Goal: Transaction & Acquisition: Subscribe to service/newsletter

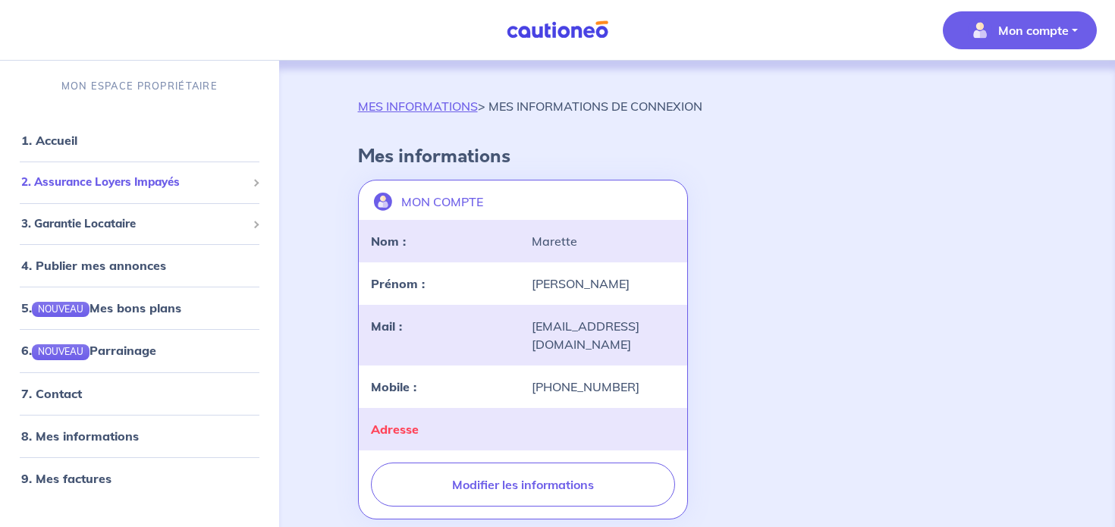
click at [143, 174] on span "2. Assurance Loyers Impayés" at bounding box center [133, 182] width 225 height 17
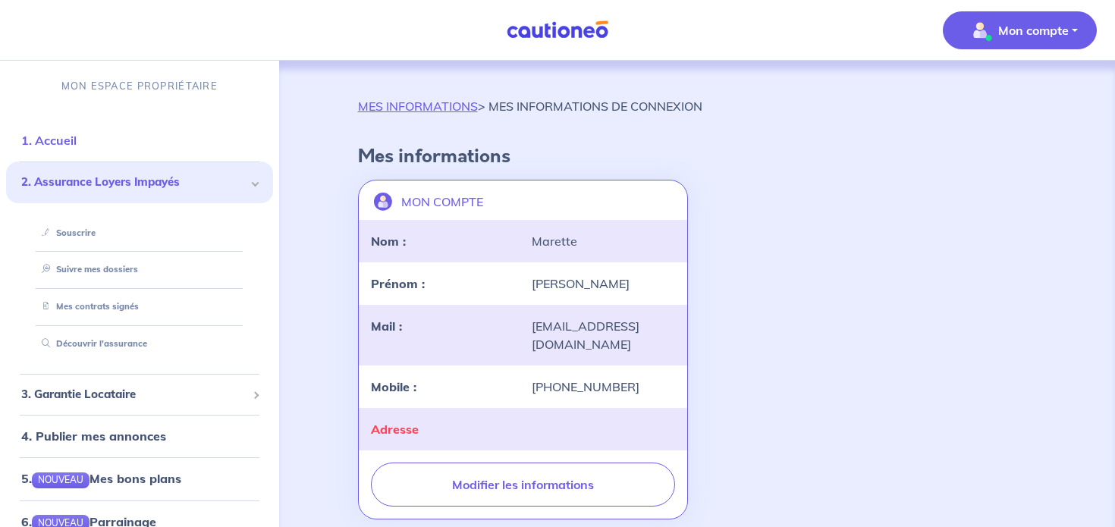
click at [61, 140] on link "1. Accueil" at bounding box center [48, 140] width 55 height 15
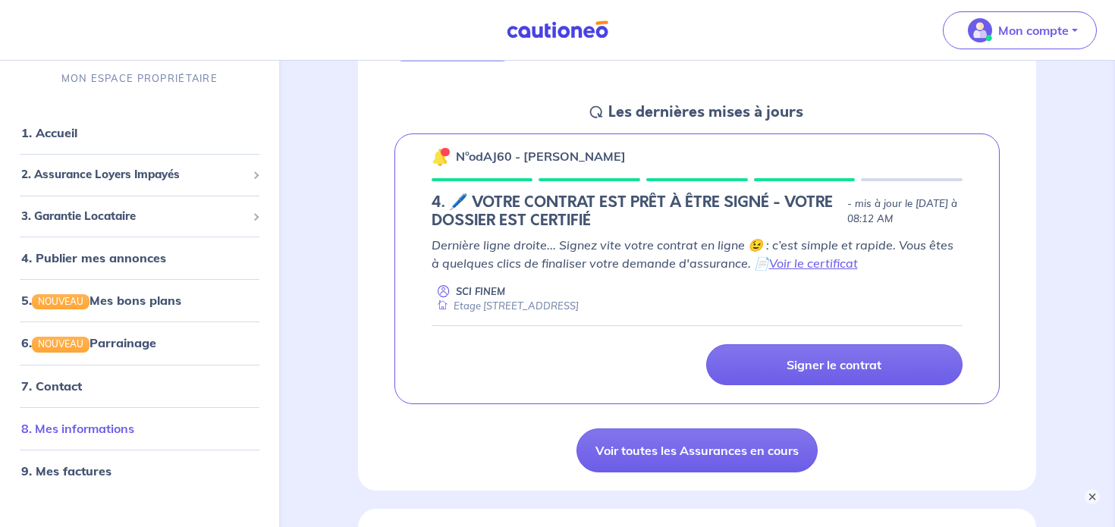
click at [53, 426] on link "8. Mes informations" at bounding box center [77, 427] width 113 height 15
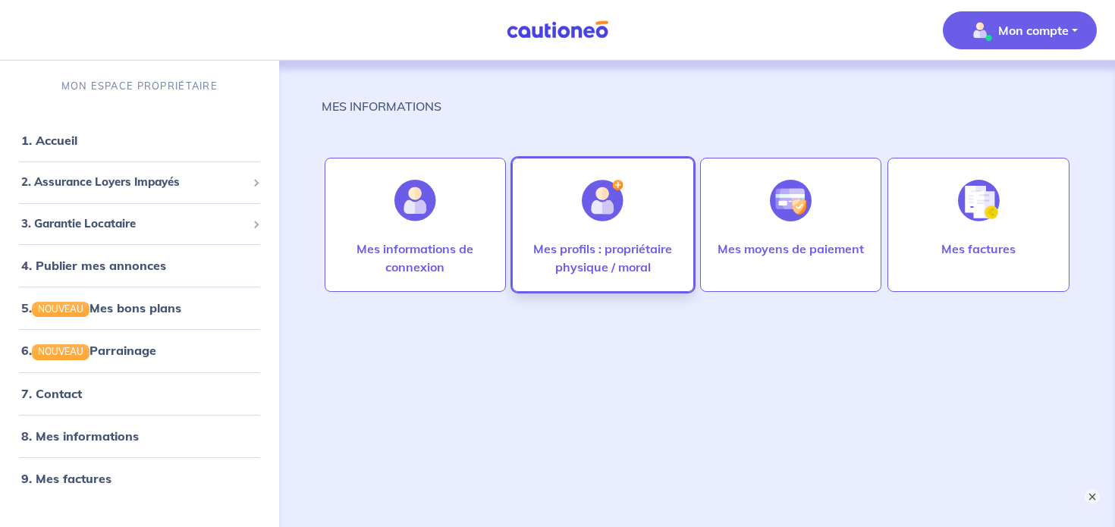
click at [603, 245] on p "Mes profils : propriétaire physique / moral" at bounding box center [603, 258] width 150 height 36
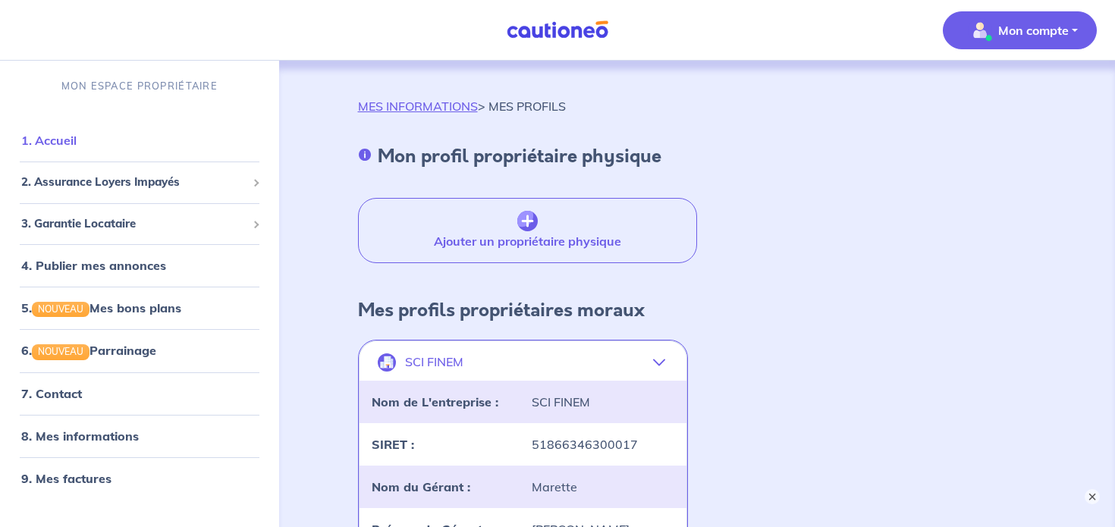
click at [77, 141] on link "1. Accueil" at bounding box center [48, 140] width 55 height 15
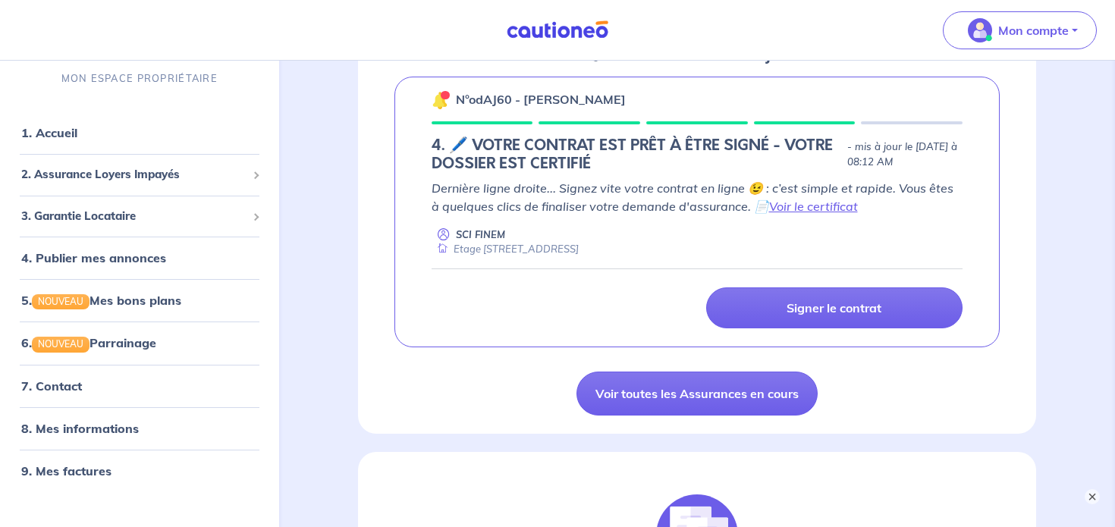
scroll to position [214, 0]
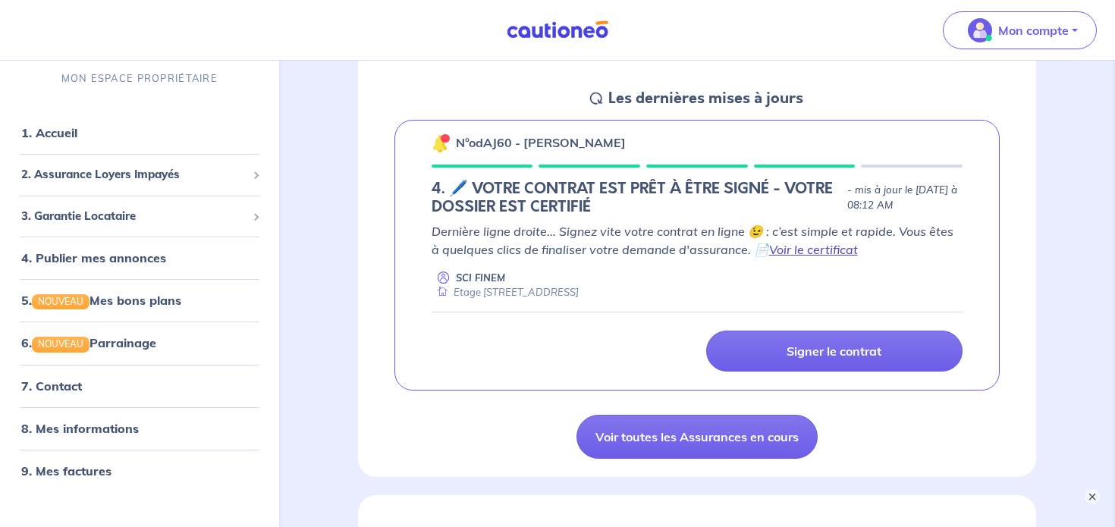
click at [781, 250] on link "Voir le certificat" at bounding box center [813, 249] width 89 height 15
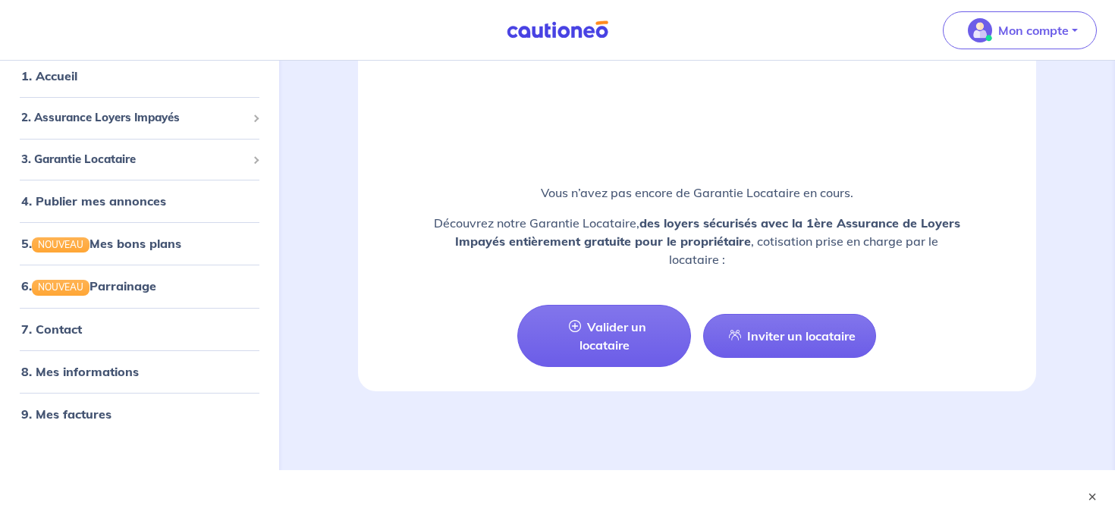
scroll to position [1933, 0]
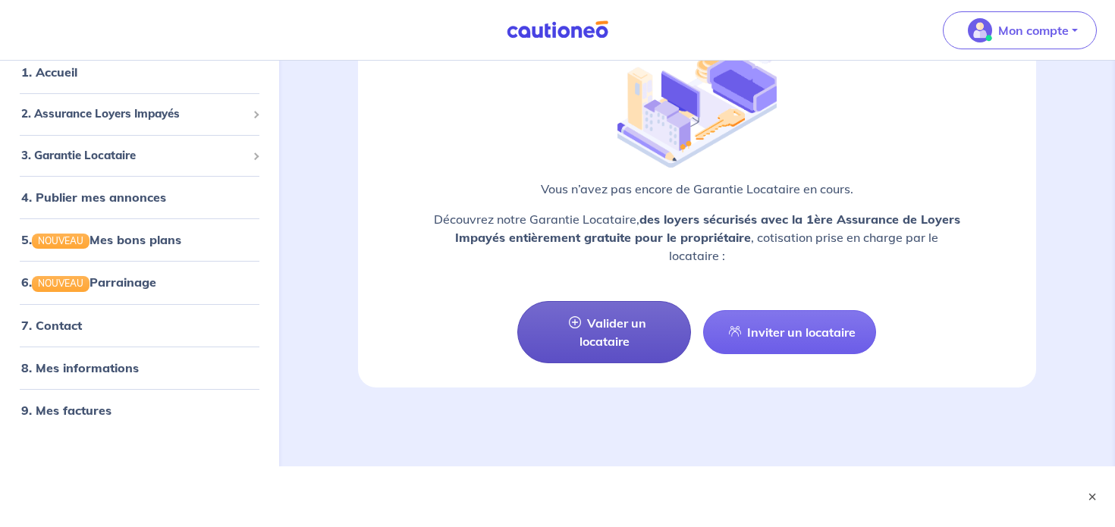
click at [611, 328] on link "Valider un locataire" at bounding box center [603, 332] width 173 height 62
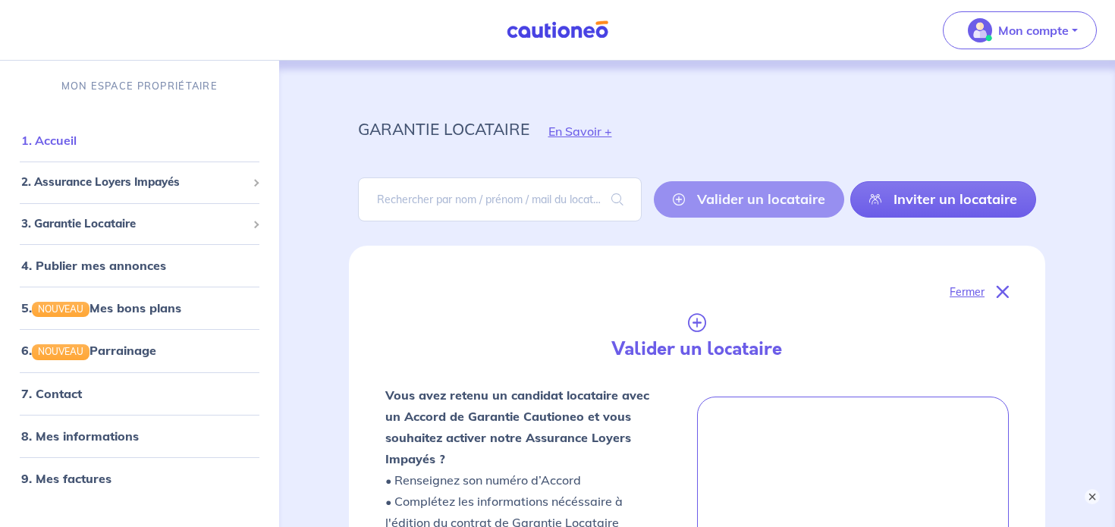
click at [75, 145] on link "1. Accueil" at bounding box center [48, 140] width 55 height 15
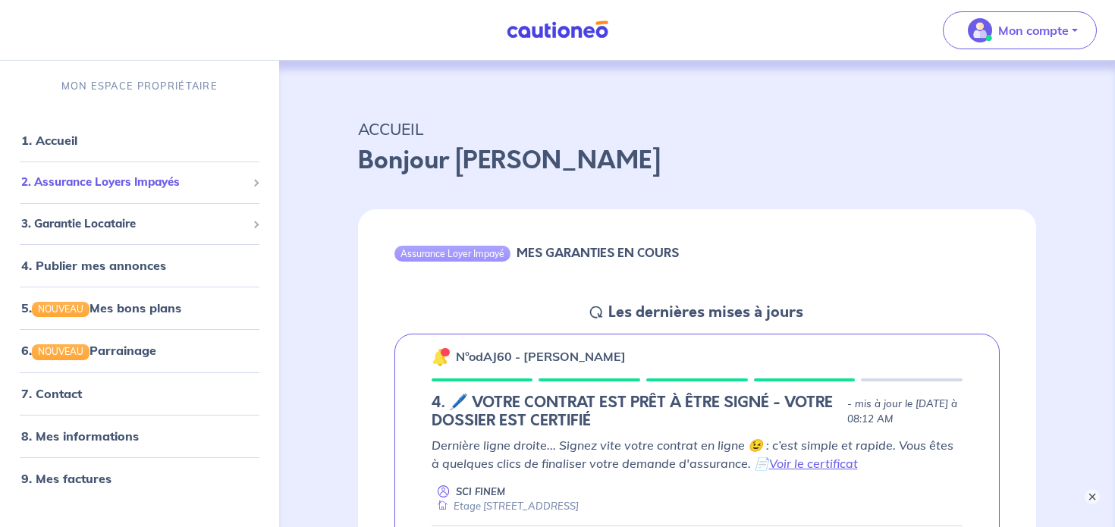
click at [113, 179] on span "2. Assurance Loyers Impayés" at bounding box center [133, 182] width 225 height 17
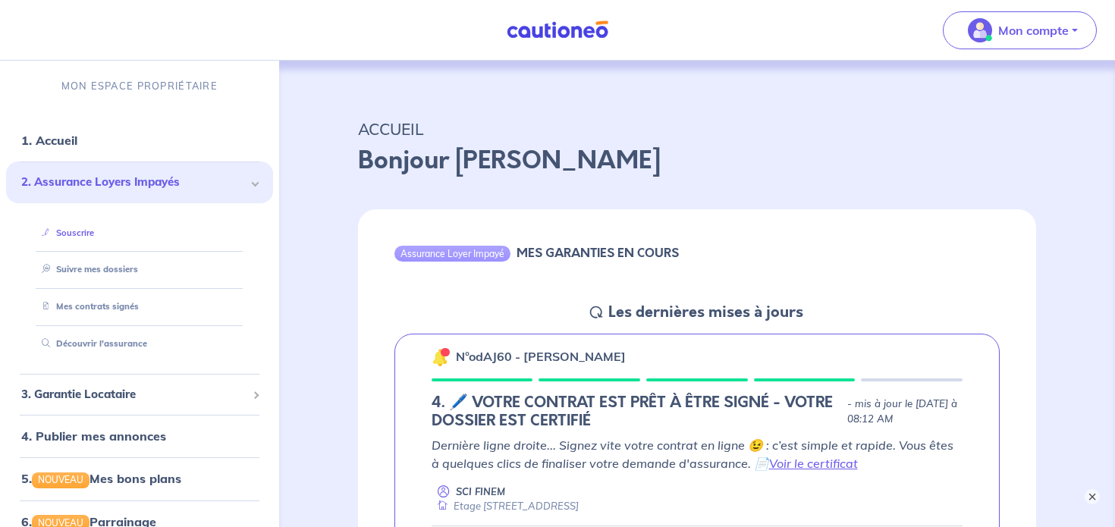
click at [77, 238] on link "Souscrire" at bounding box center [65, 233] width 58 height 11
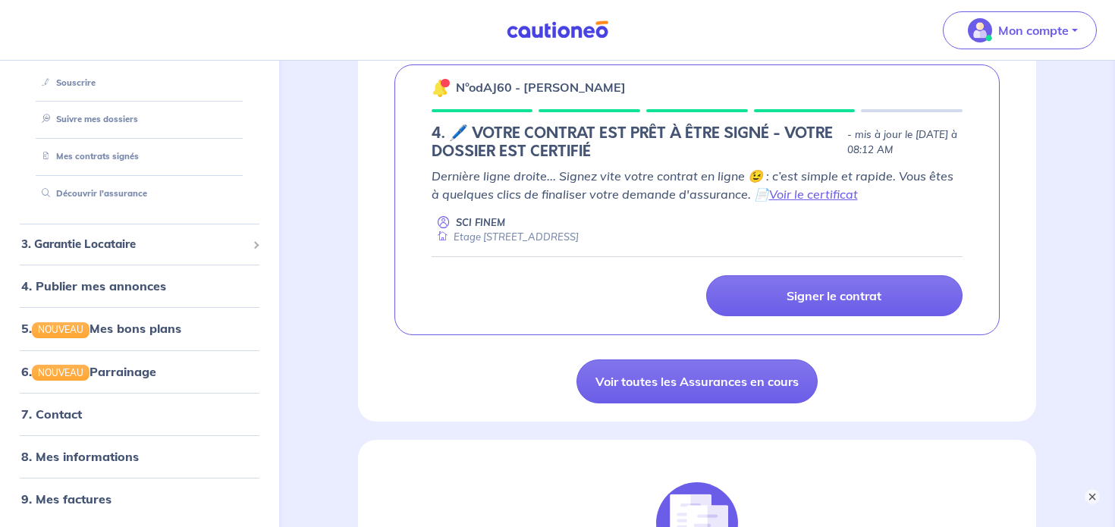
scroll to position [271, 0]
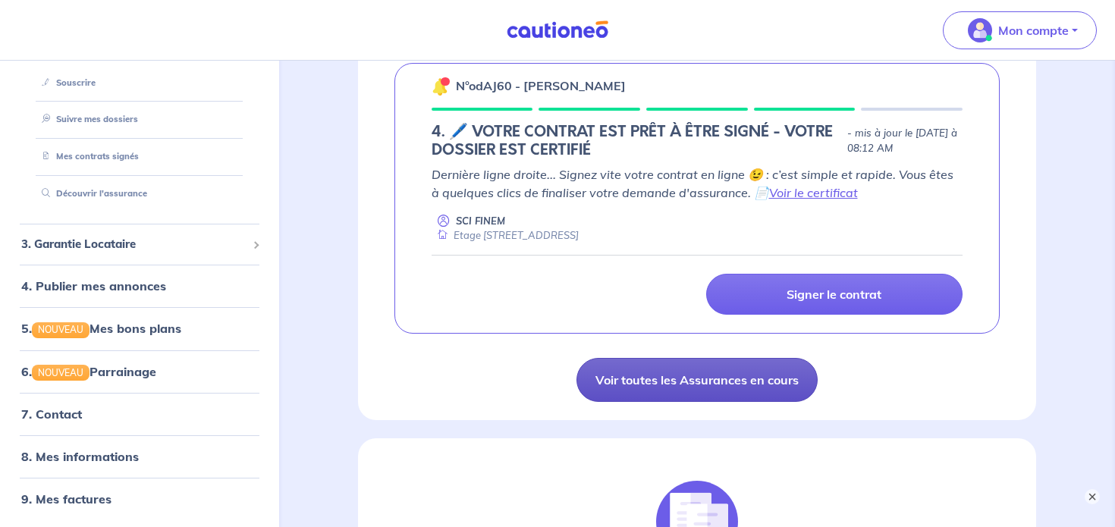
click at [717, 391] on link "Voir toutes les Assurances en cours" at bounding box center [696, 380] width 241 height 44
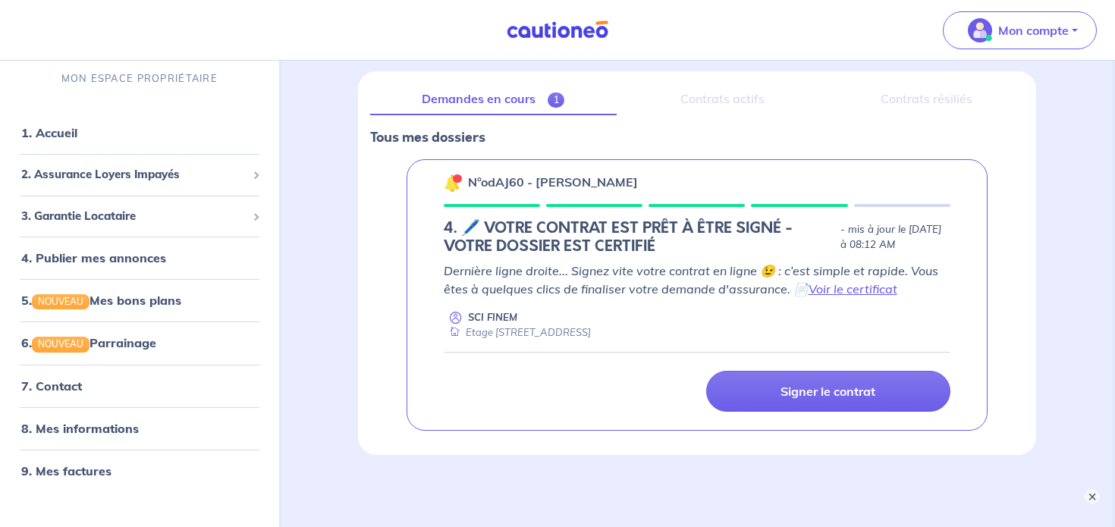
scroll to position [175, 0]
click at [722, 204] on div at bounding box center [696, 204] width 96 height 3
click at [482, 321] on p "SCI FINEM" at bounding box center [492, 316] width 49 height 14
click at [485, 161] on div "n°odAJ60 - Gerard Roth 4. 🖊️ VOTRE CONTRAT EST PRÊT À ÊTRE SIGNÉ - VOTRE DOSSIE…" at bounding box center [698, 295] width 582 height 272
click at [468, 228] on h5 "4. 🖊️ VOTRE CONTRAT EST PRÊT À ÊTRE SIGNÉ - VOTRE DOSSIER EST CERTIFIÉ" at bounding box center [639, 236] width 391 height 36
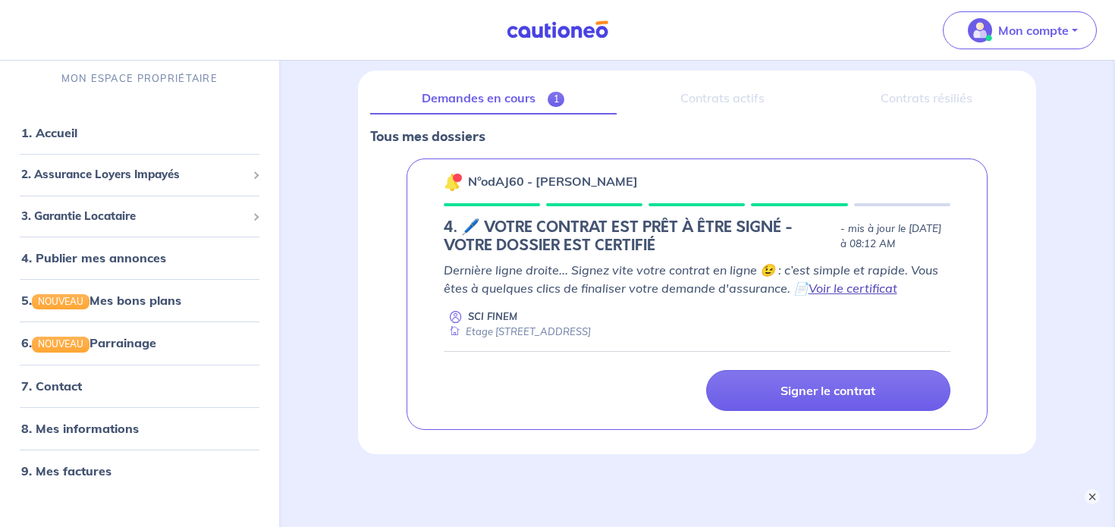
click at [846, 292] on link "Voir le certificat" at bounding box center [852, 288] width 89 height 15
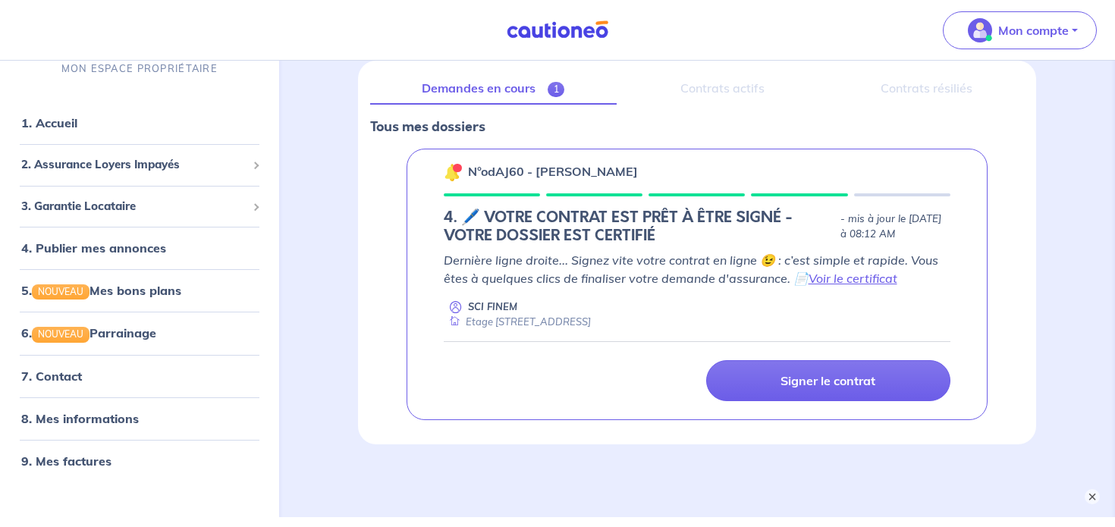
scroll to position [236, 0]
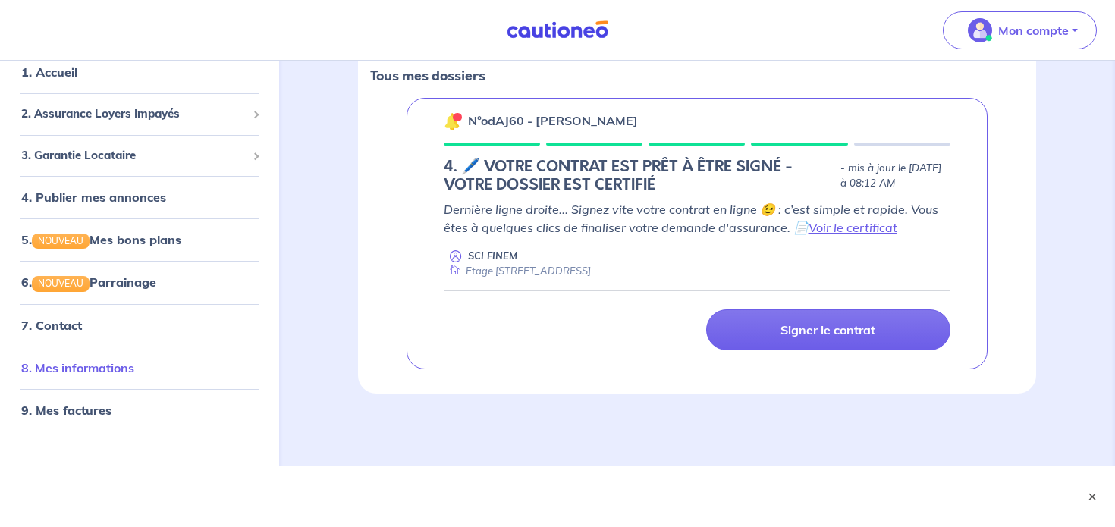
click at [86, 360] on link "8. Mes informations" at bounding box center [77, 366] width 113 height 15
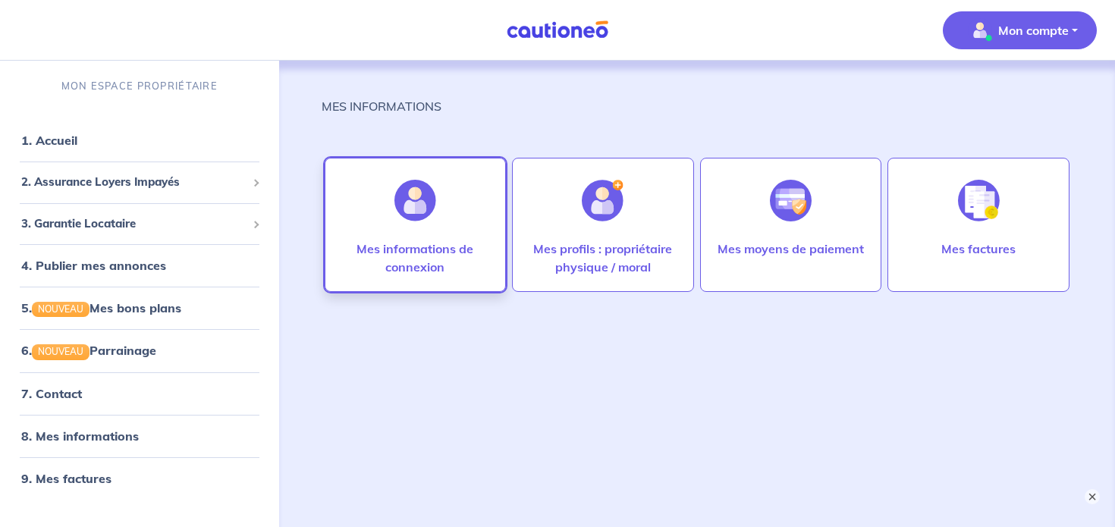
click at [465, 247] on p "Mes informations de connexion" at bounding box center [416, 258] width 150 height 36
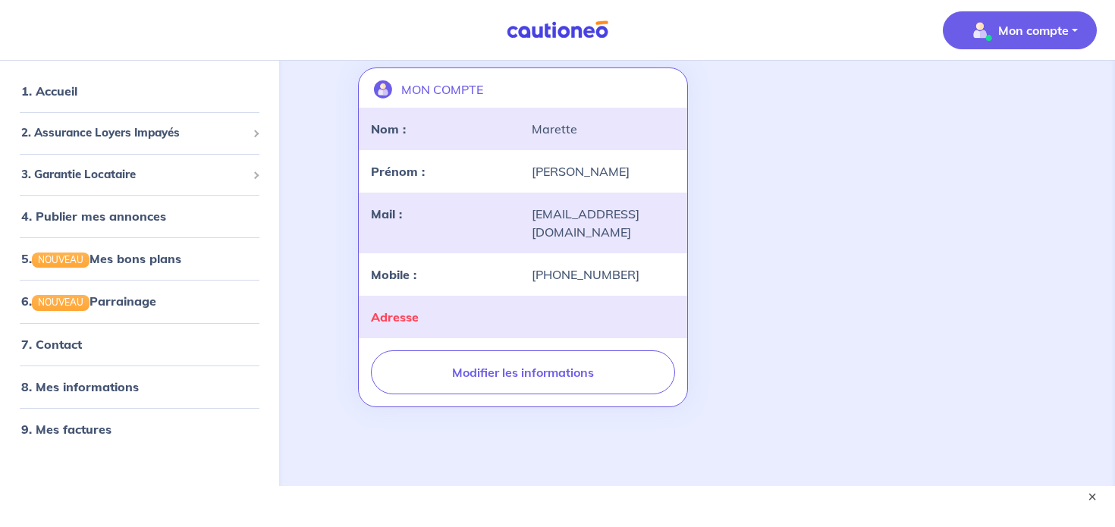
scroll to position [113, 0]
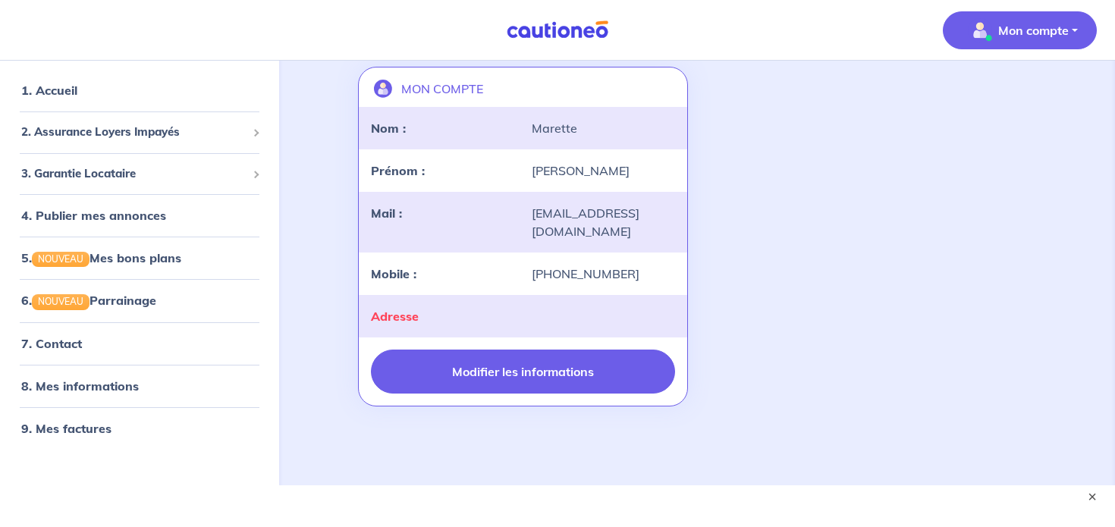
click at [501, 362] on button "Modifier les informations" at bounding box center [523, 372] width 304 height 44
select select "FR"
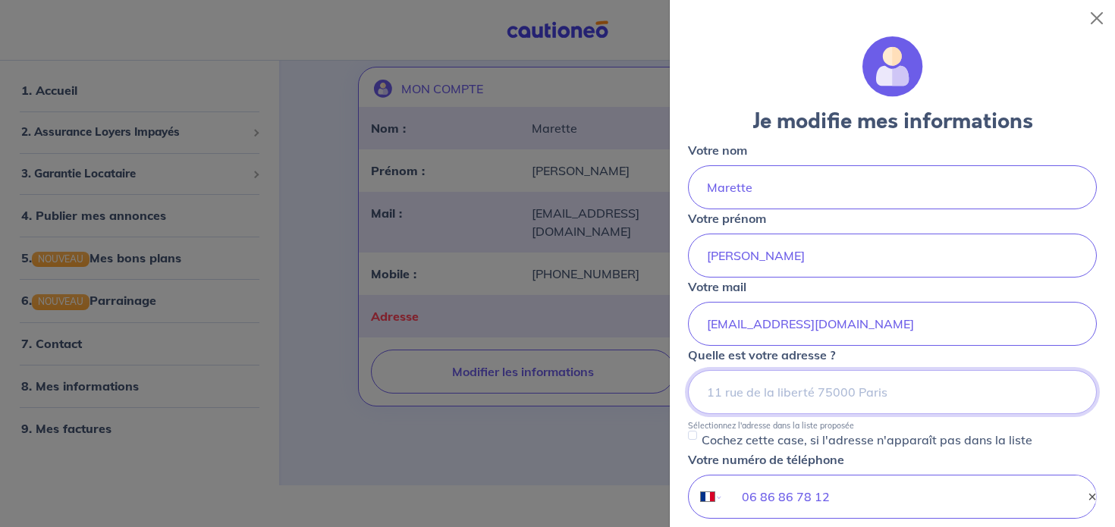
click at [768, 402] on input at bounding box center [892, 392] width 409 height 44
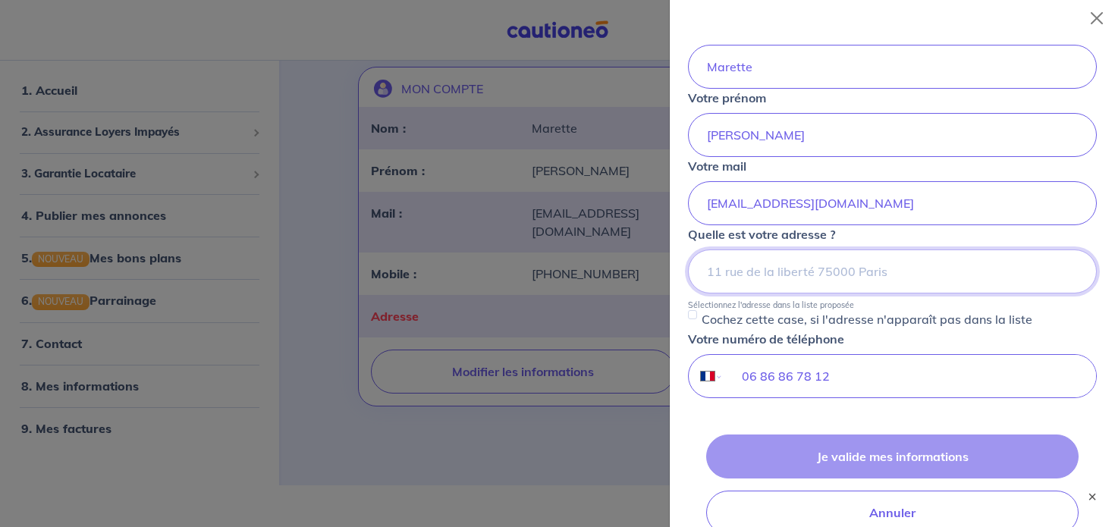
scroll to position [130, 0]
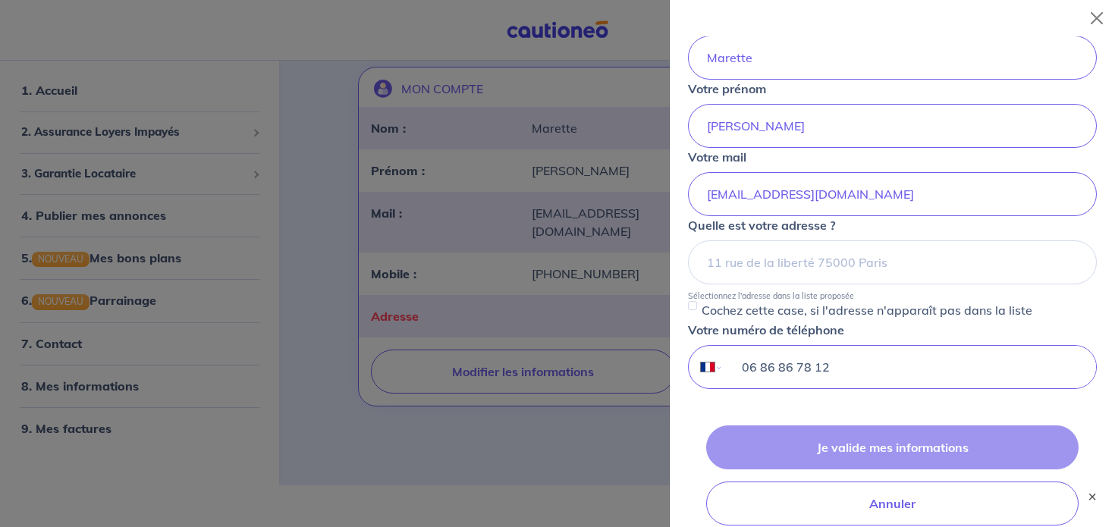
click at [783, 367] on input "06 86 86 78 12" at bounding box center [910, 367] width 372 height 42
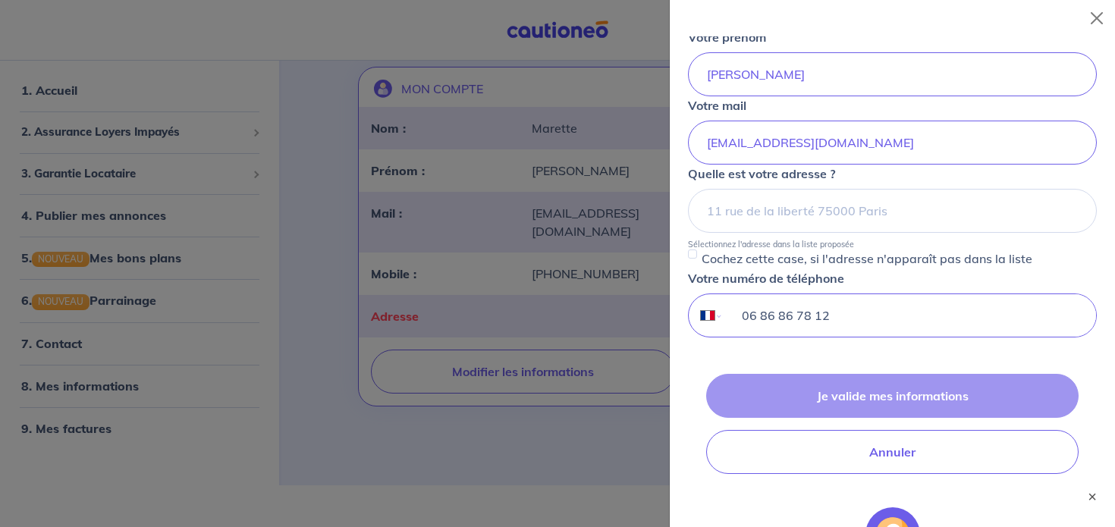
scroll to position [182, 0]
click at [860, 393] on div "Je valide mes informations Annuler" at bounding box center [892, 423] width 409 height 100
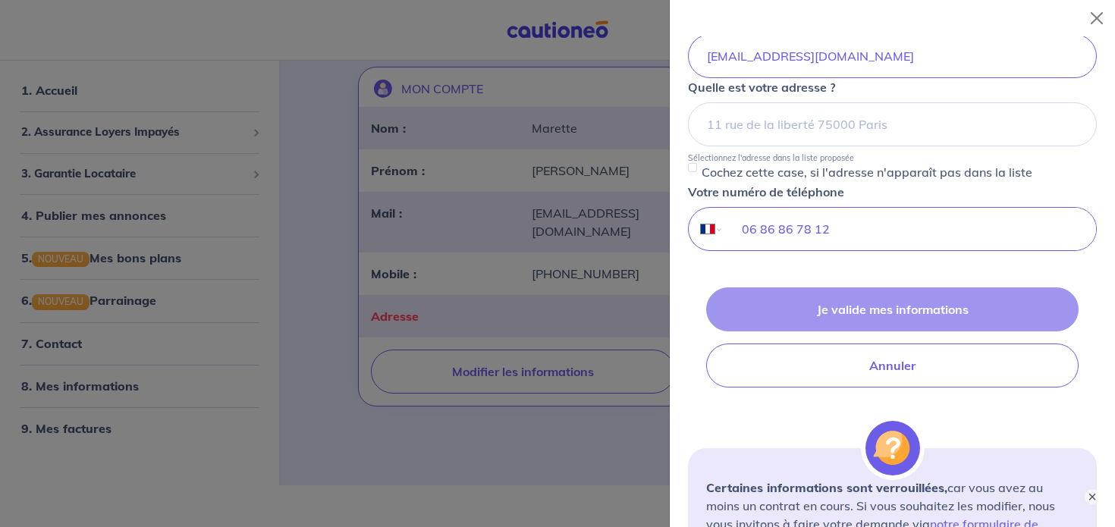
scroll to position [275, 0]
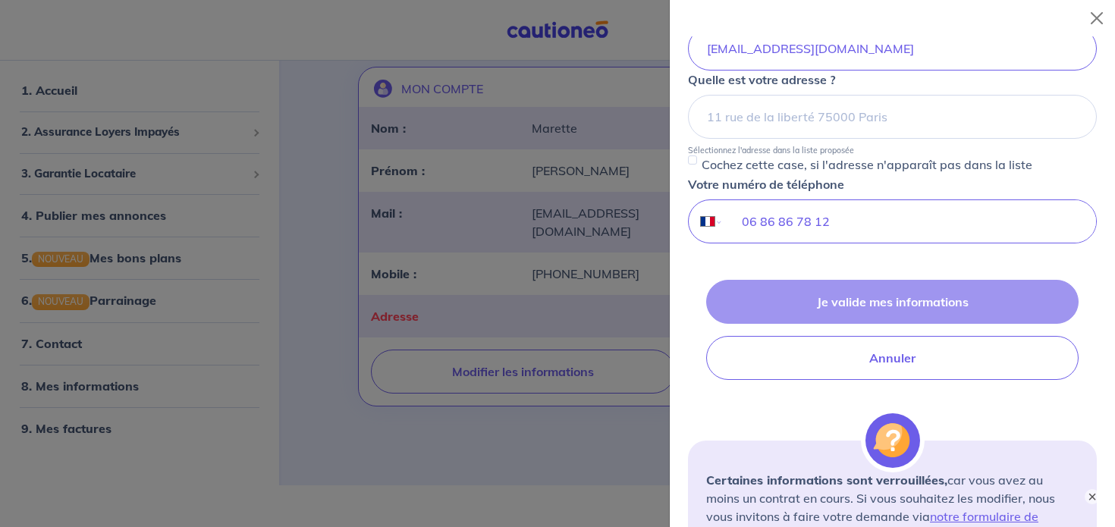
click at [848, 295] on div "Je valide mes informations Annuler" at bounding box center [892, 330] width 409 height 100
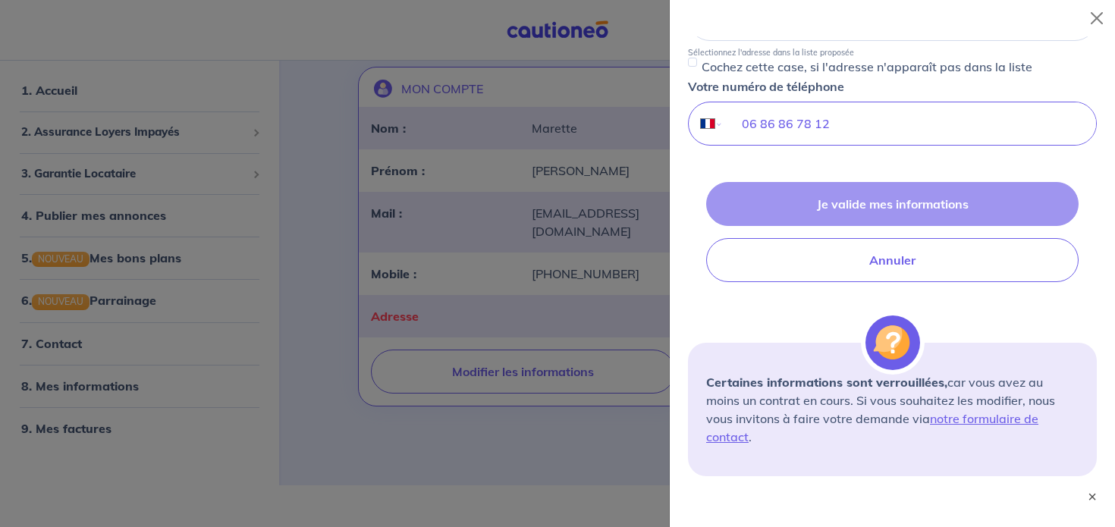
scroll to position [443, 0]
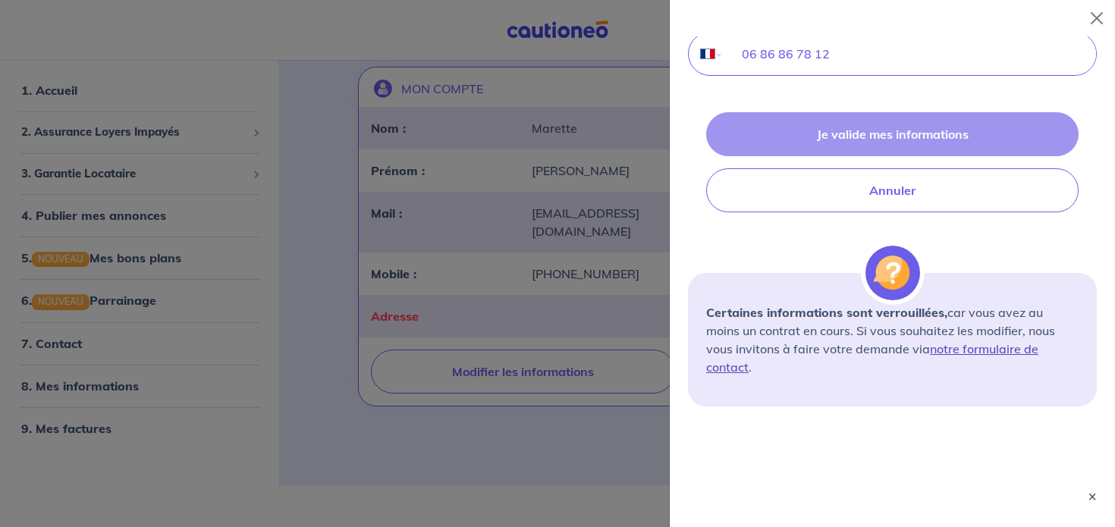
click at [986, 350] on link "notre formulaire de contact" at bounding box center [872, 357] width 332 height 33
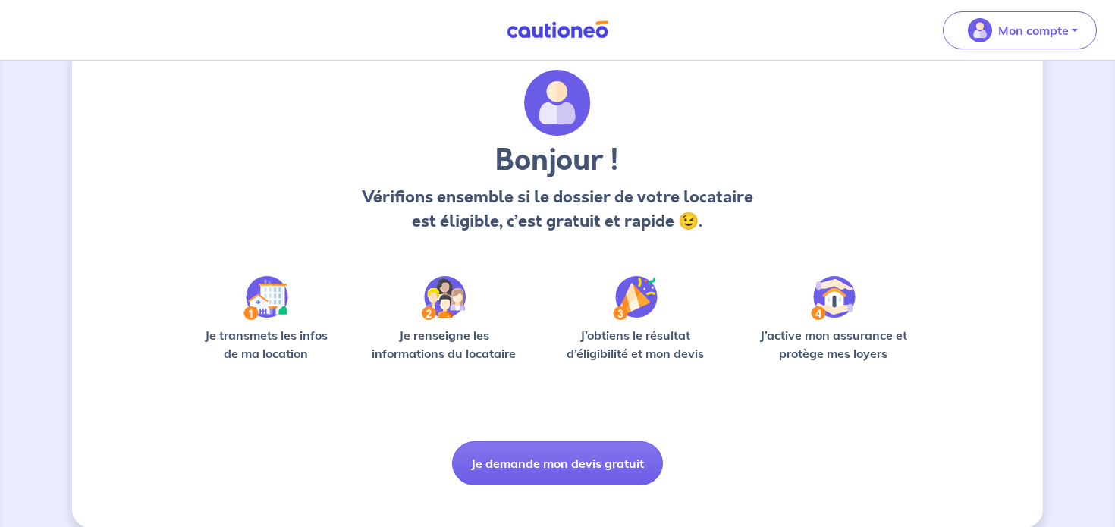
scroll to position [64, 0]
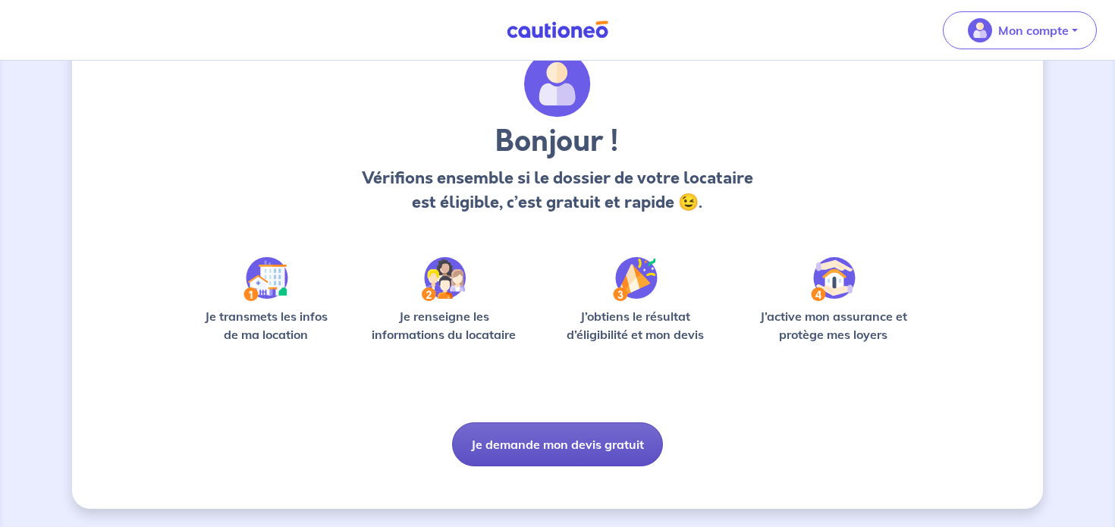
click at [535, 441] on button "Je demande mon devis gratuit" at bounding box center [557, 444] width 211 height 44
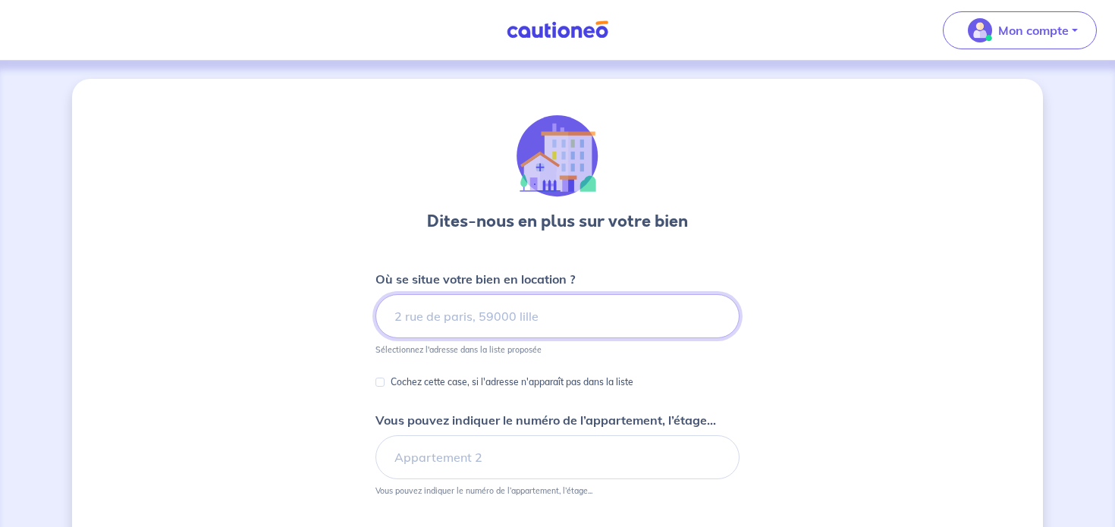
click at [497, 322] on input at bounding box center [557, 316] width 364 height 44
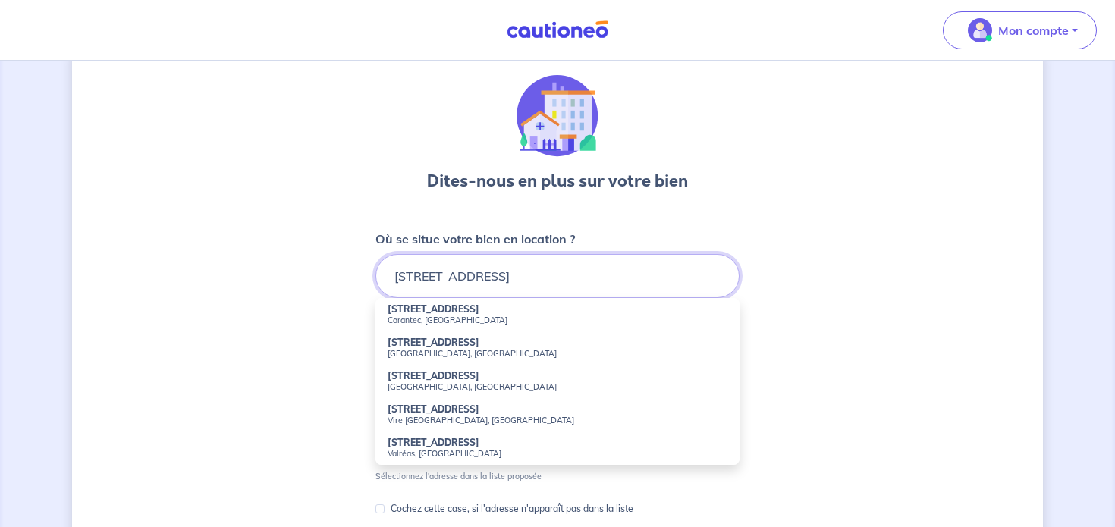
scroll to position [42, 0]
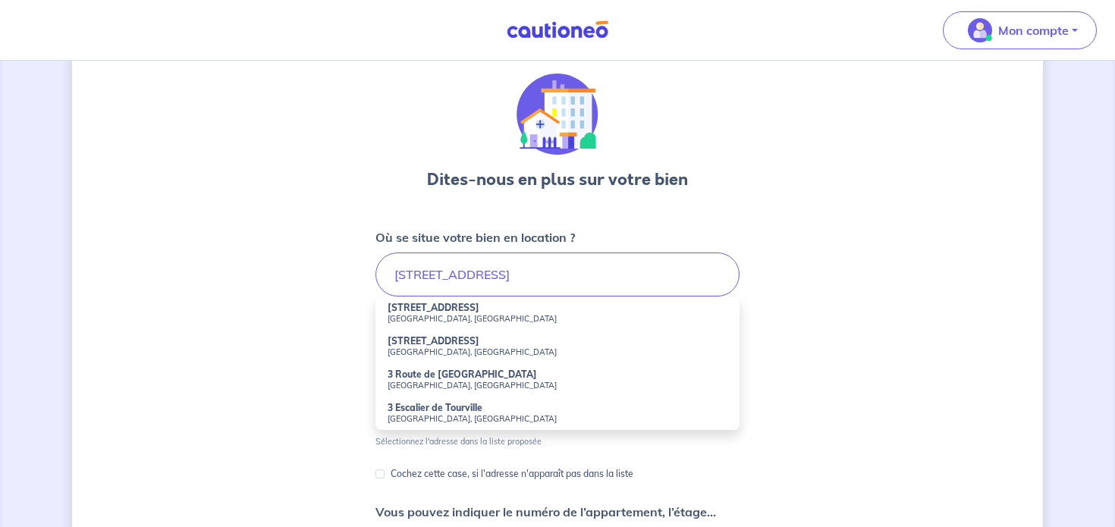
click at [437, 316] on small "[GEOGRAPHIC_DATA], [GEOGRAPHIC_DATA]" at bounding box center [558, 318] width 340 height 11
type input "[STREET_ADDRESS]"
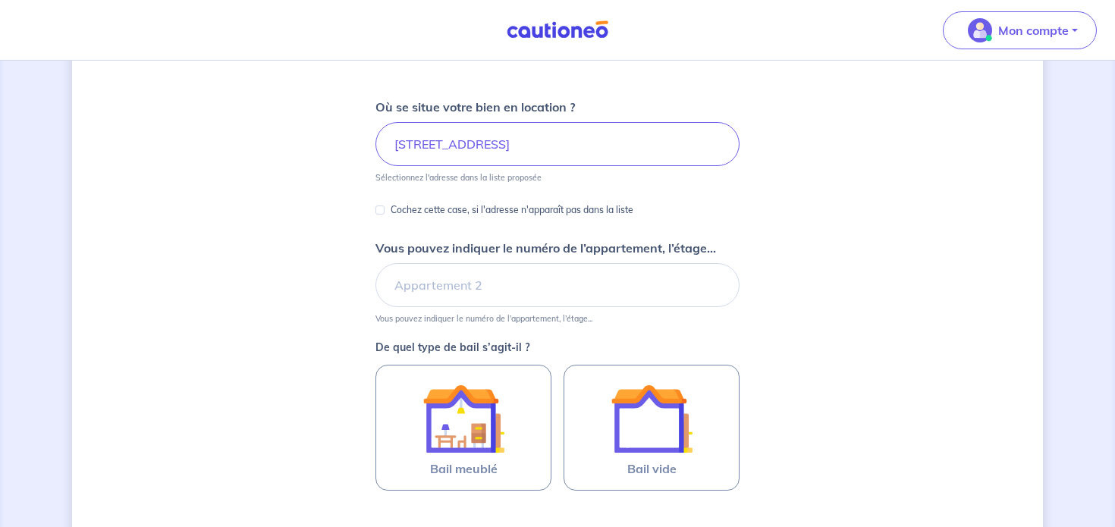
scroll to position [176, 0]
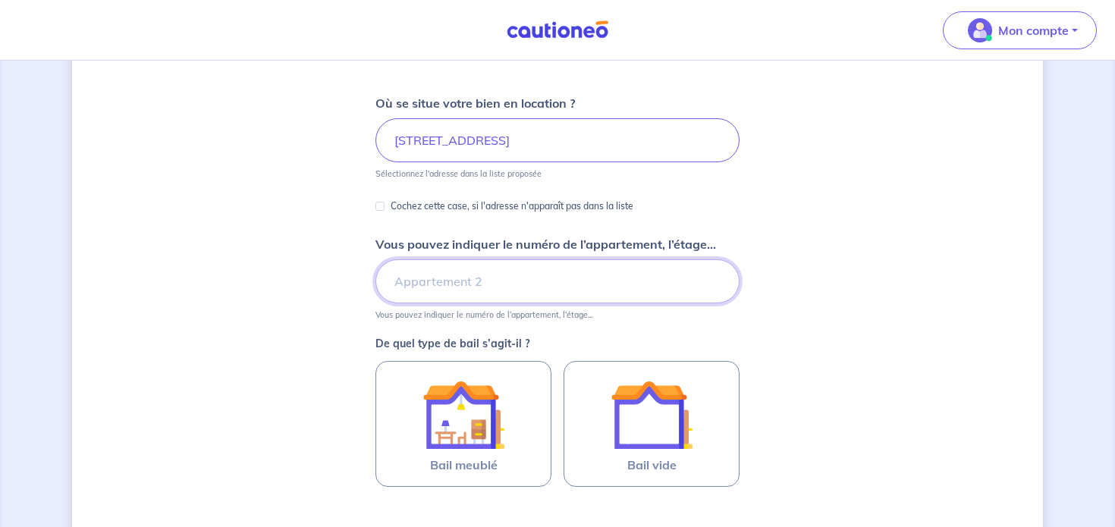
click at [426, 283] on input "Vous pouvez indiquer le numéro de l’appartement, l’étage..." at bounding box center [557, 281] width 364 height 44
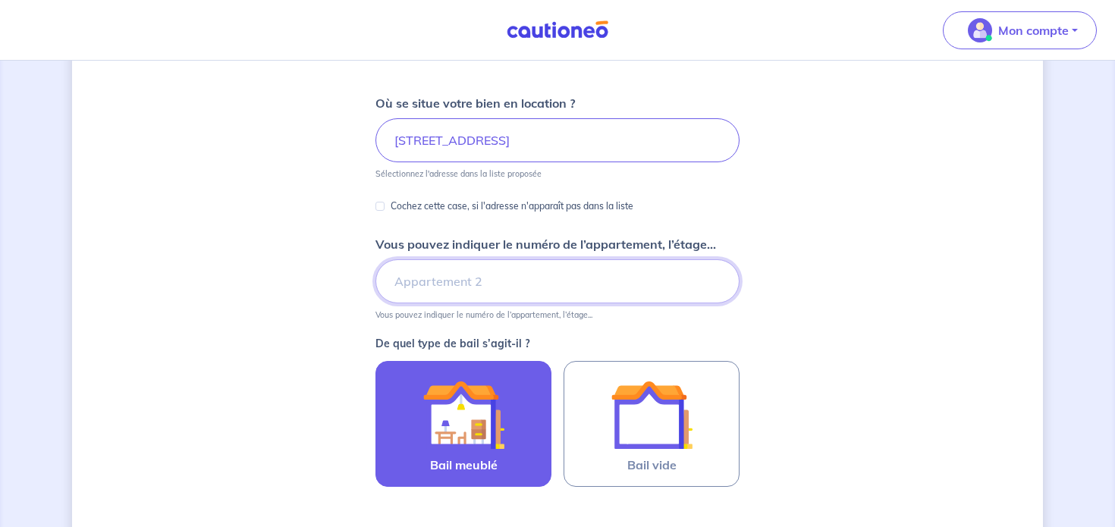
type input "Etage 2"
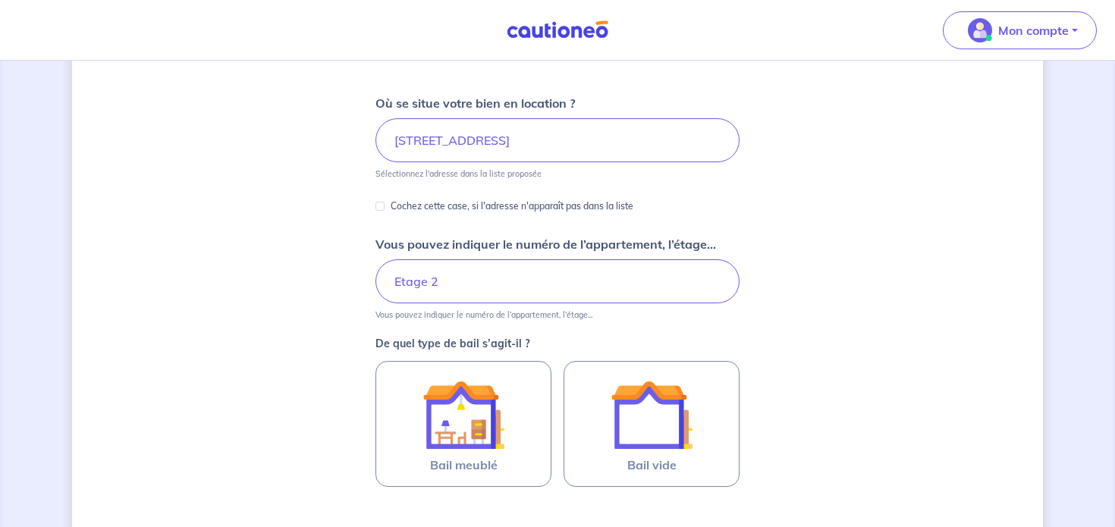
click at [325, 381] on div "Dites-nous en plus sur votre bien Où se situe votre bien en location ? [STREET_…" at bounding box center [557, 300] width 971 height 795
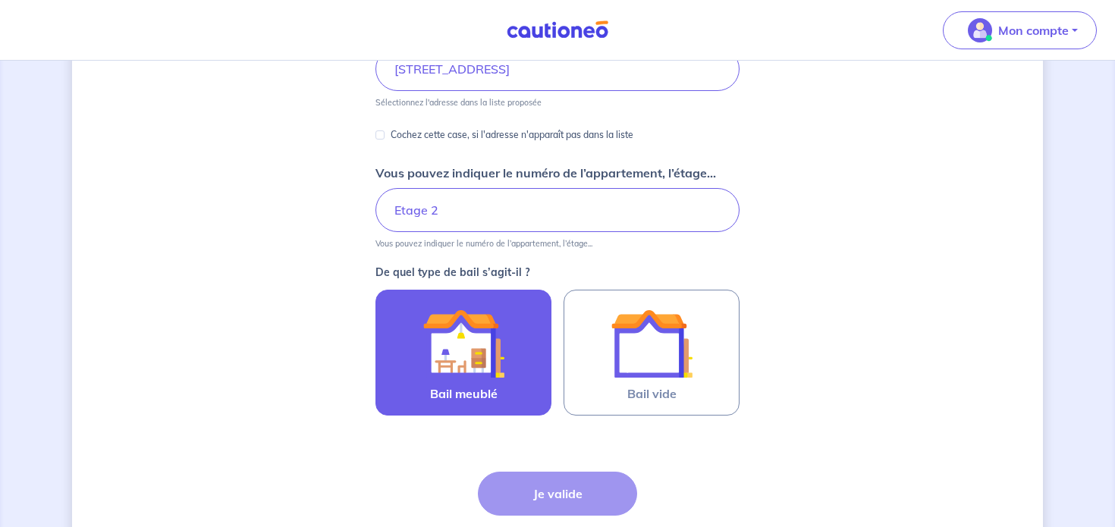
scroll to position [248, 0]
click at [445, 335] on img at bounding box center [463, 343] width 82 height 82
click at [0, 0] on input "Bail meublé" at bounding box center [0, 0] width 0 height 0
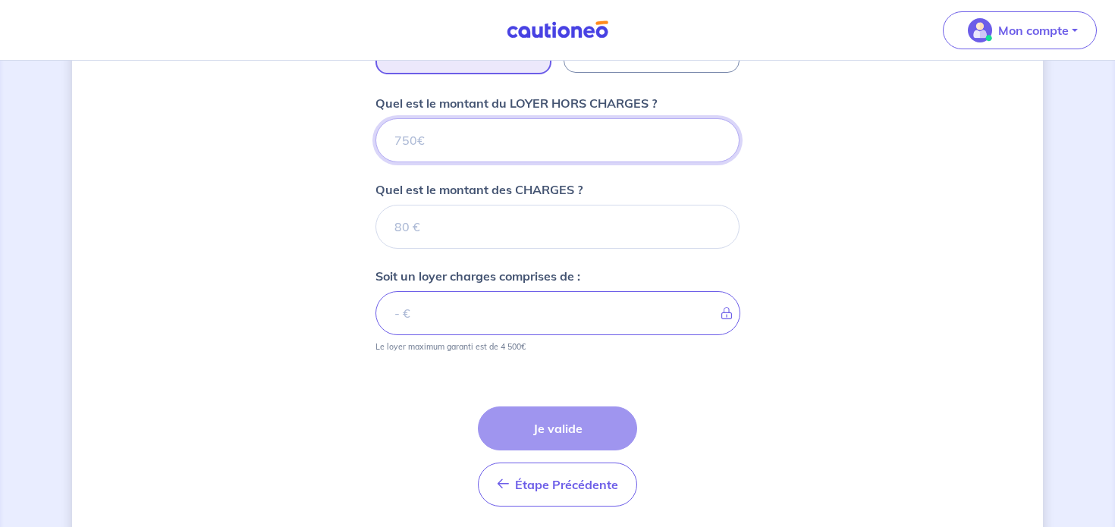
scroll to position [564, 0]
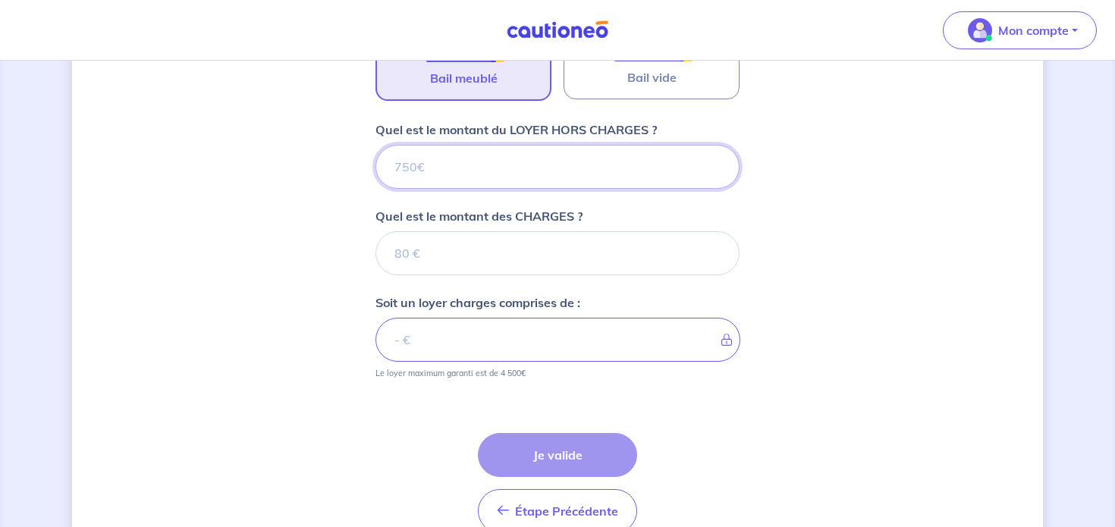
click at [463, 162] on input "Quel est le montant du LOYER HORS CHARGES ?" at bounding box center [557, 167] width 364 height 44
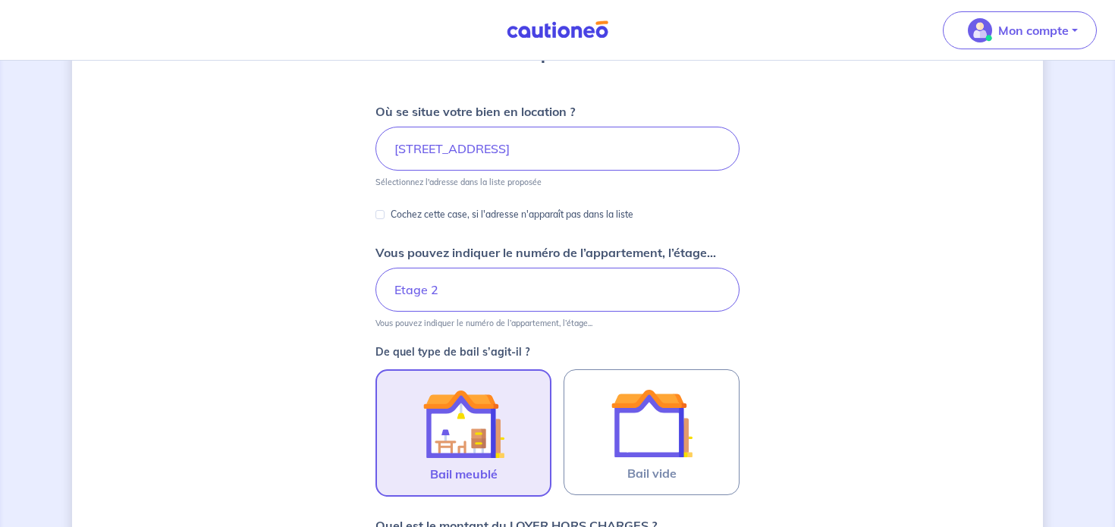
scroll to position [0, 0]
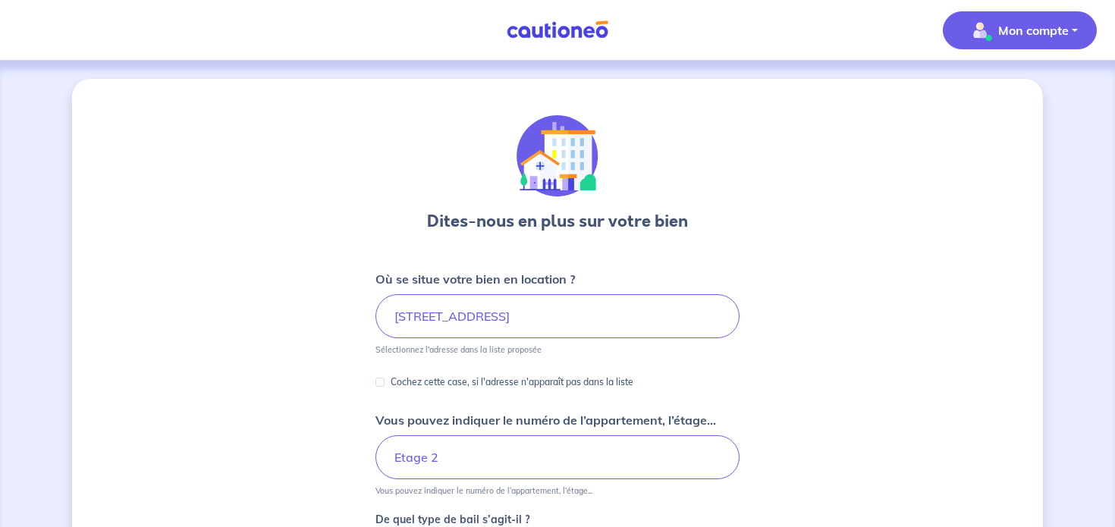
click at [1067, 27] on button "Mon compte" at bounding box center [1020, 30] width 154 height 38
click at [1053, 42] on button "Mon compte" at bounding box center [1020, 30] width 154 height 38
